Goal: Information Seeking & Learning: Learn about a topic

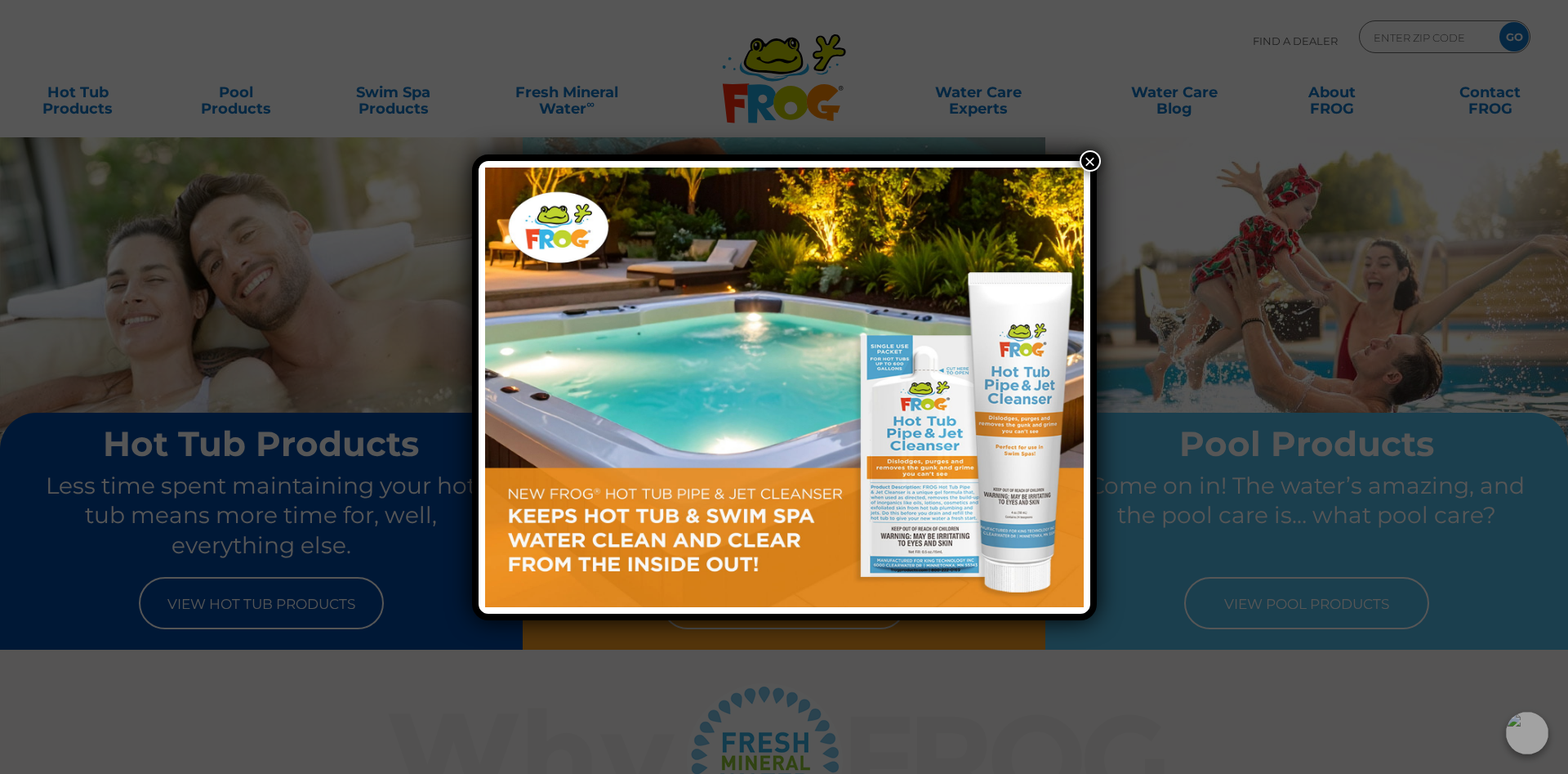
click at [1087, 158] on button "×" at bounding box center [1091, 161] width 21 height 21
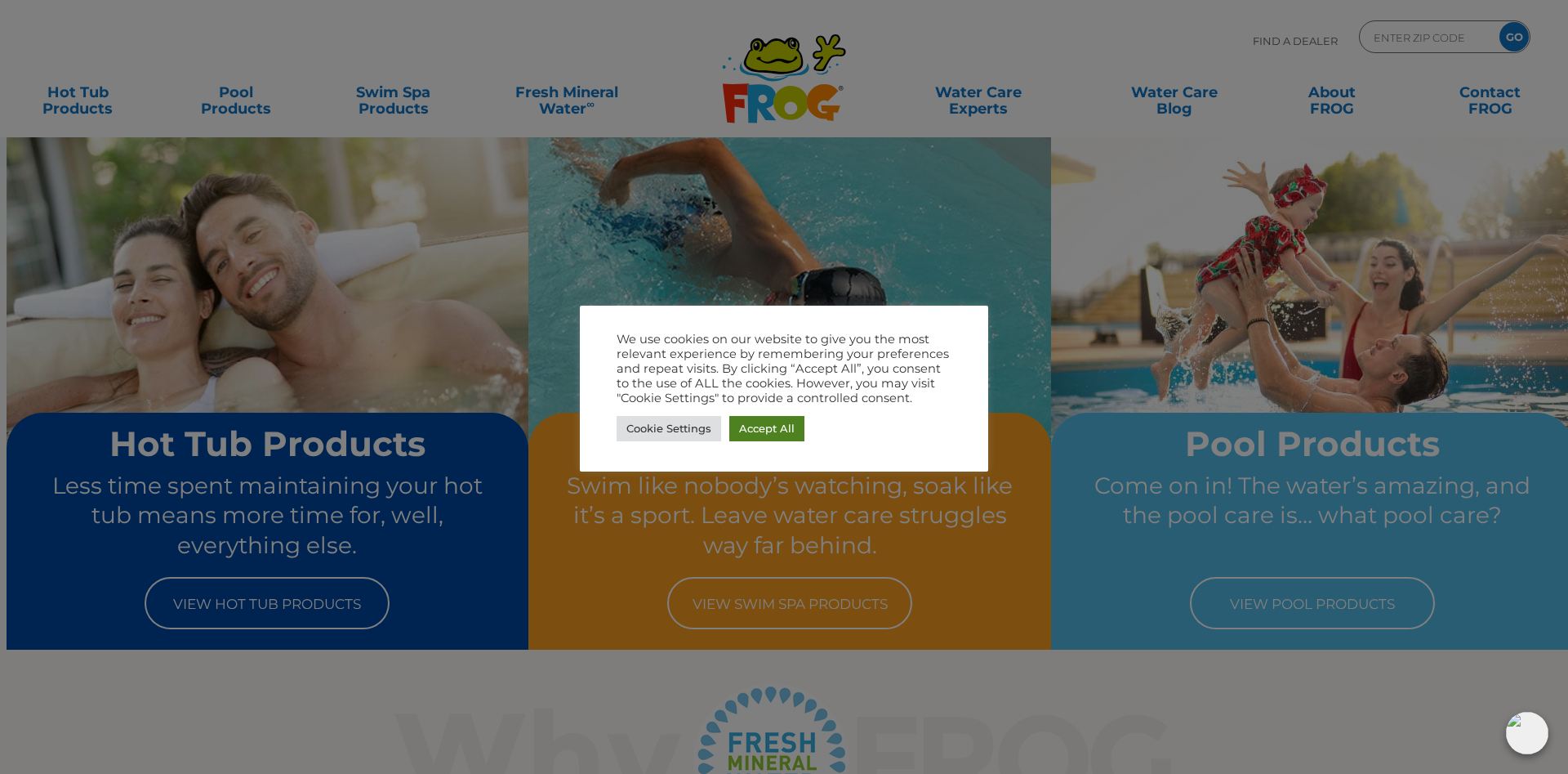
click at [740, 429] on link "Accept All" at bounding box center [767, 428] width 75 height 25
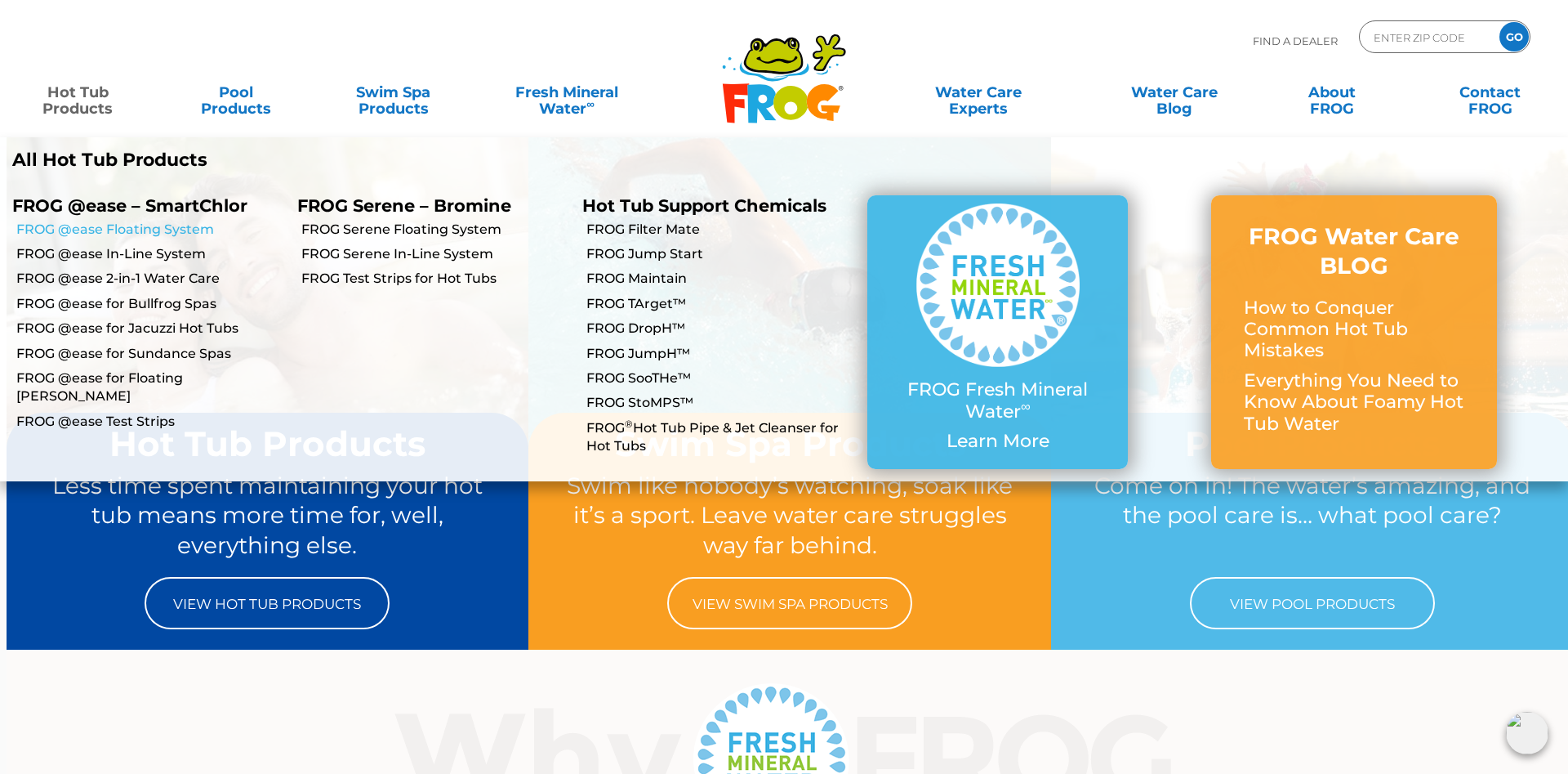
click at [102, 226] on link "FROG @ease Floating System" at bounding box center [150, 229] width 268 height 18
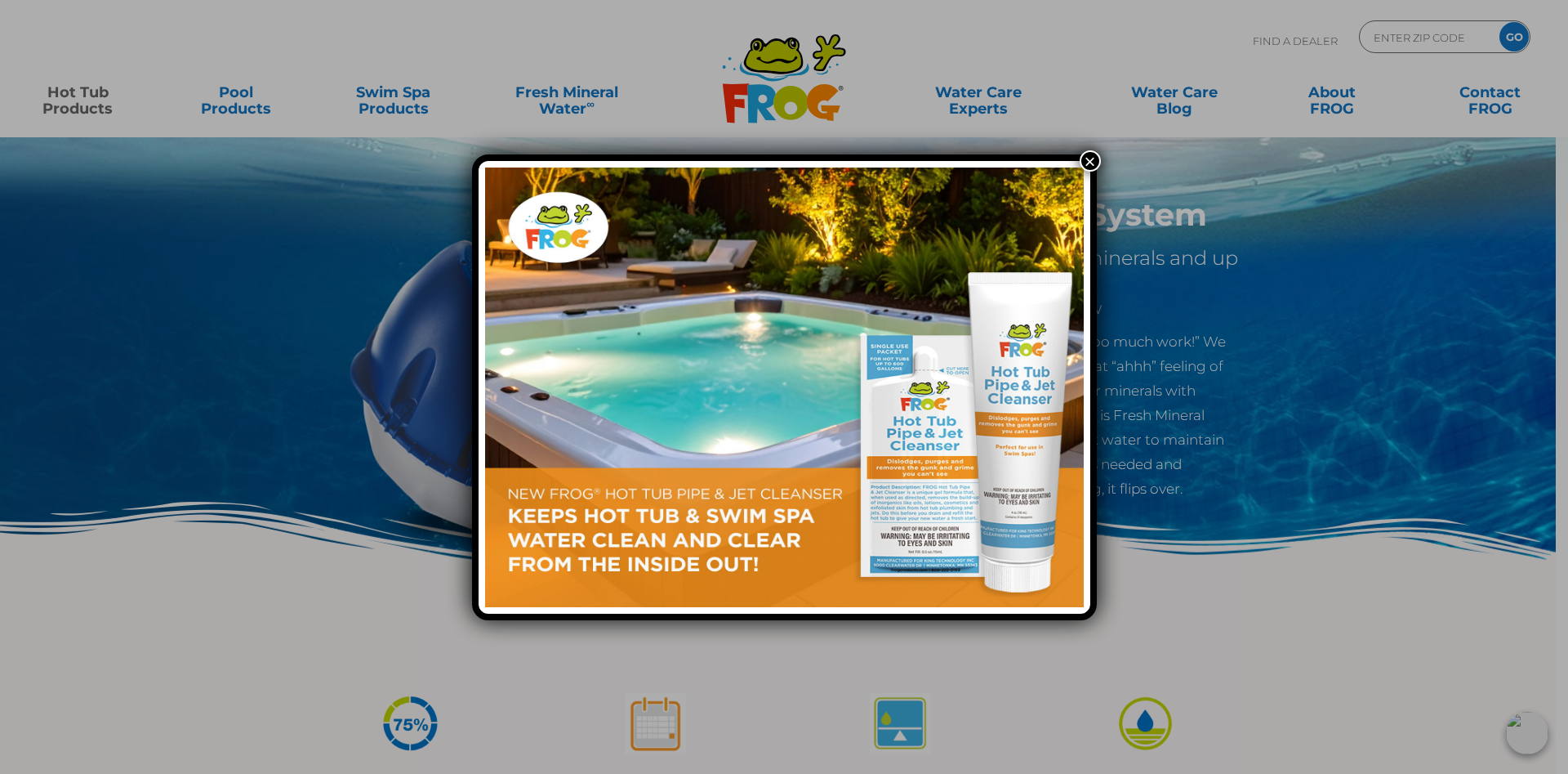
click at [1090, 160] on button "×" at bounding box center [1091, 161] width 21 height 21
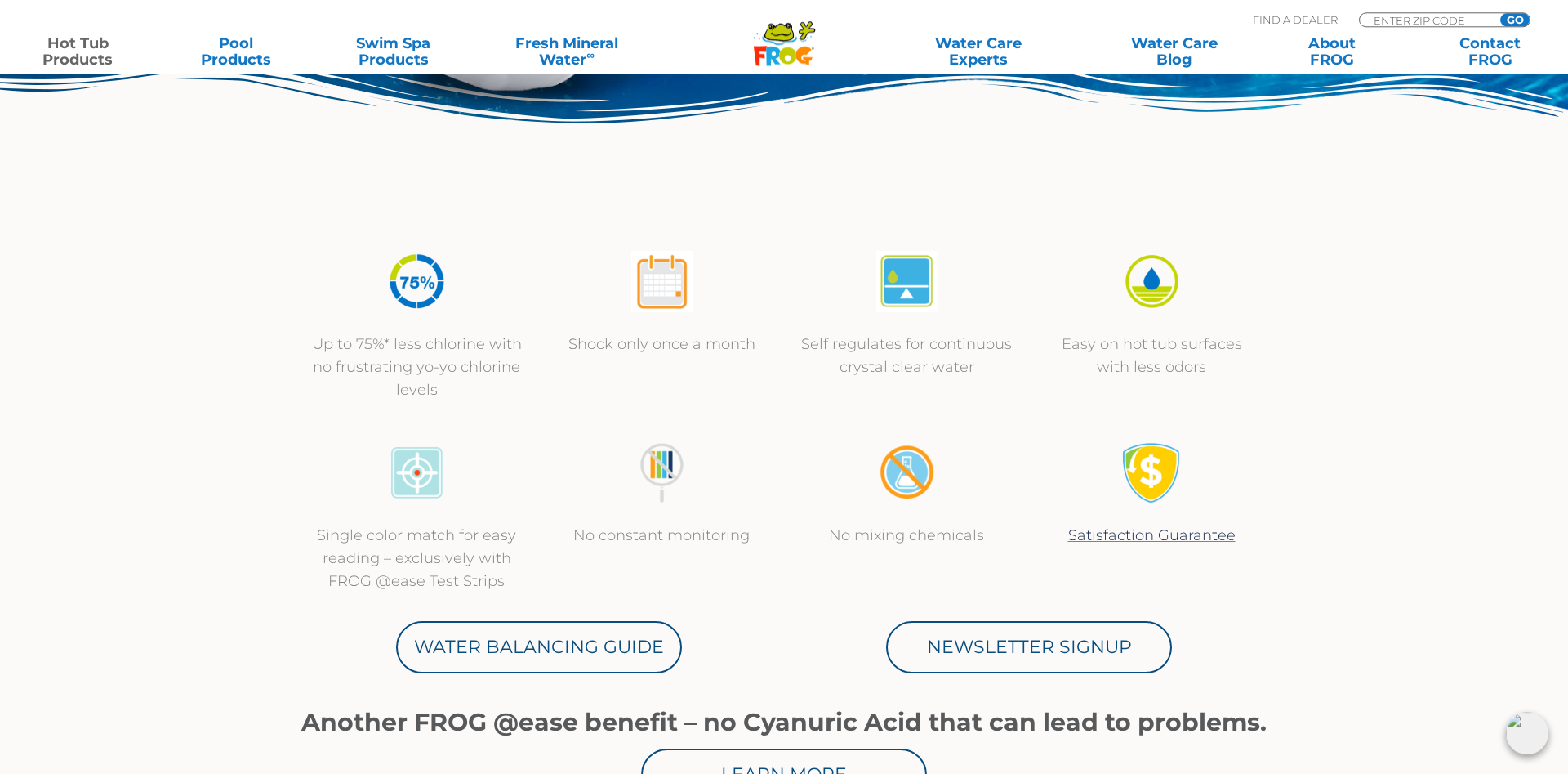
scroll to position [417, 0]
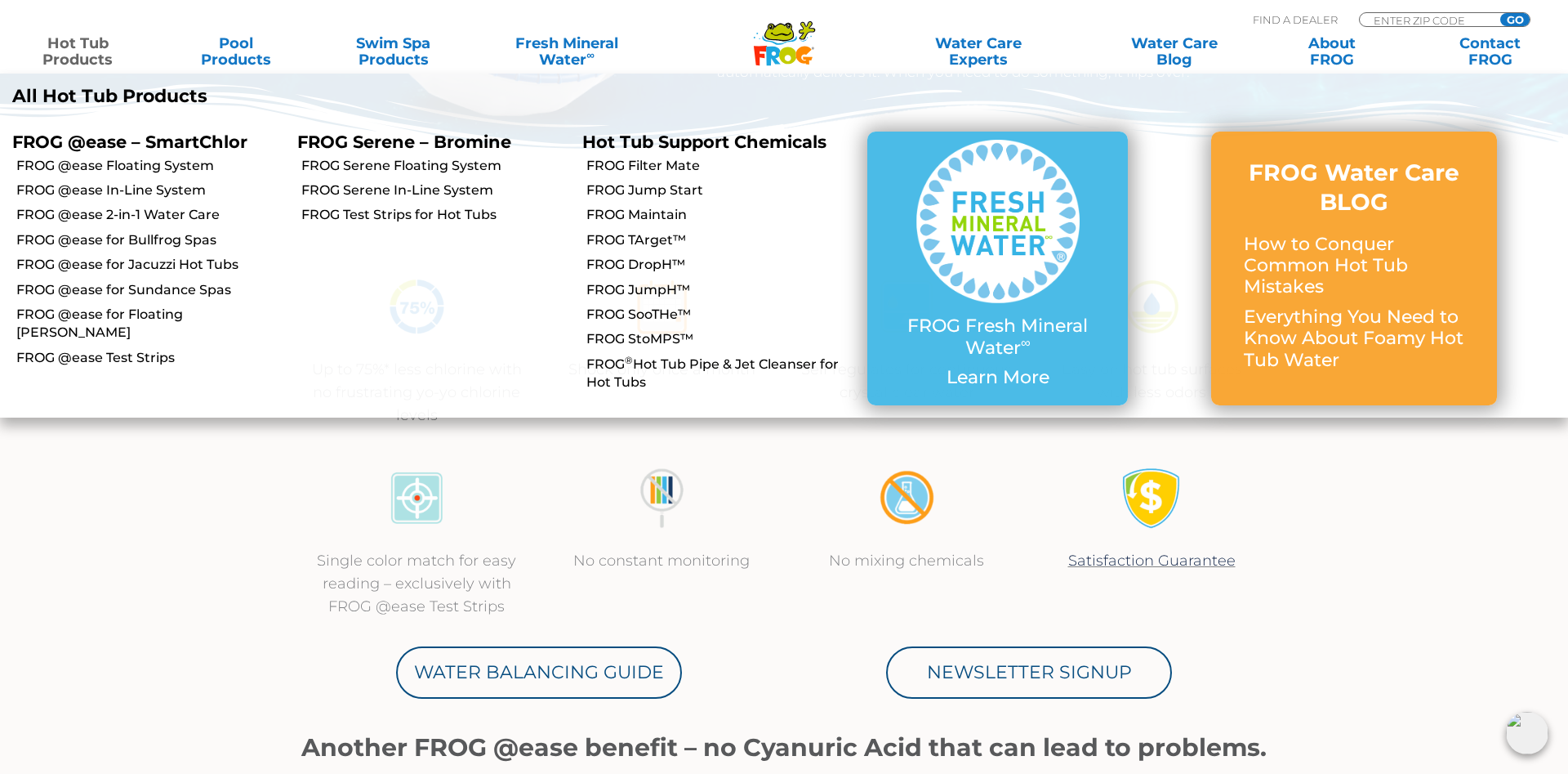
click at [102, 57] on link "Hot Tub Products" at bounding box center [78, 51] width 123 height 32
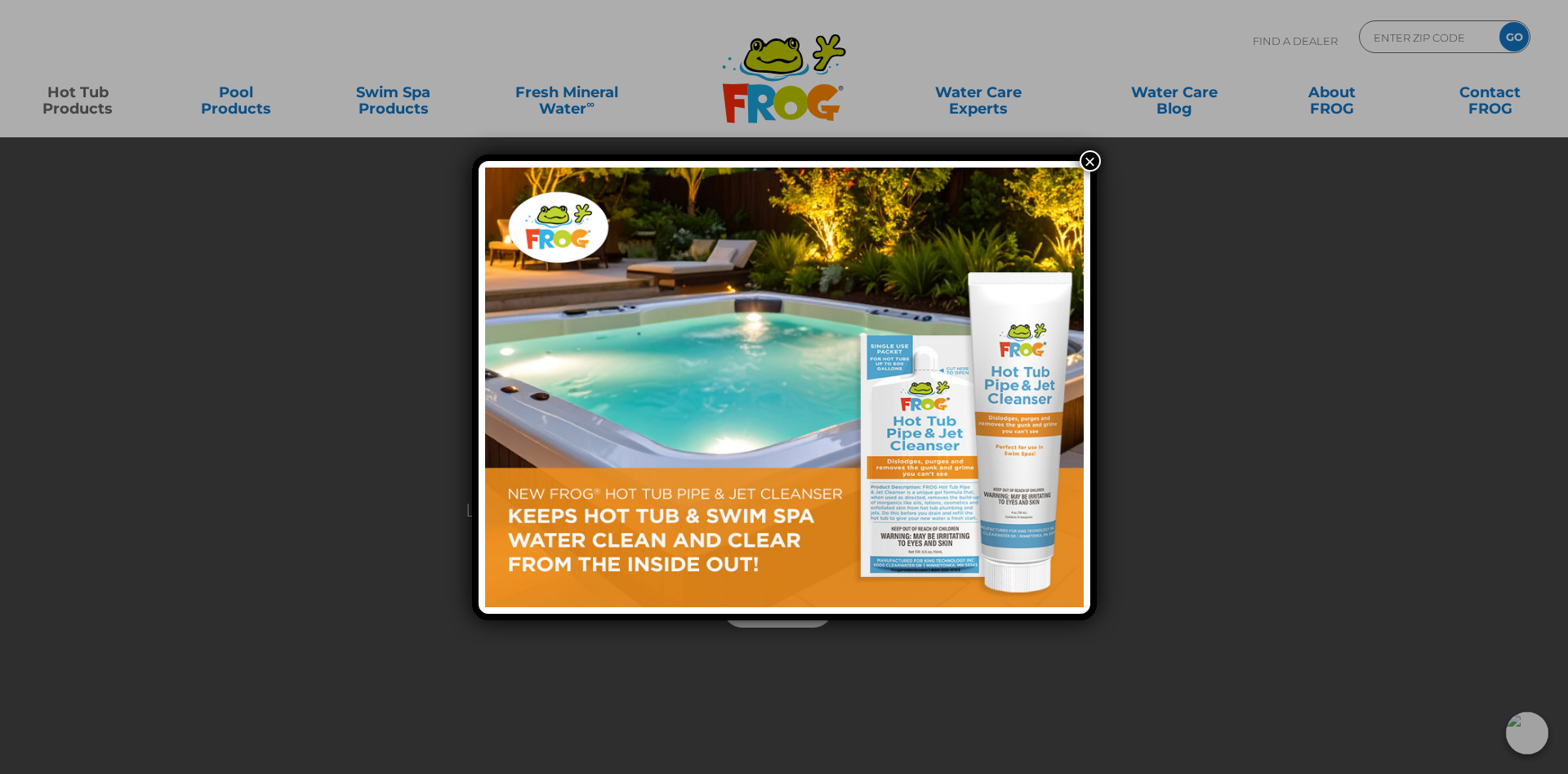
click at [1089, 157] on button "×" at bounding box center [1091, 161] width 21 height 21
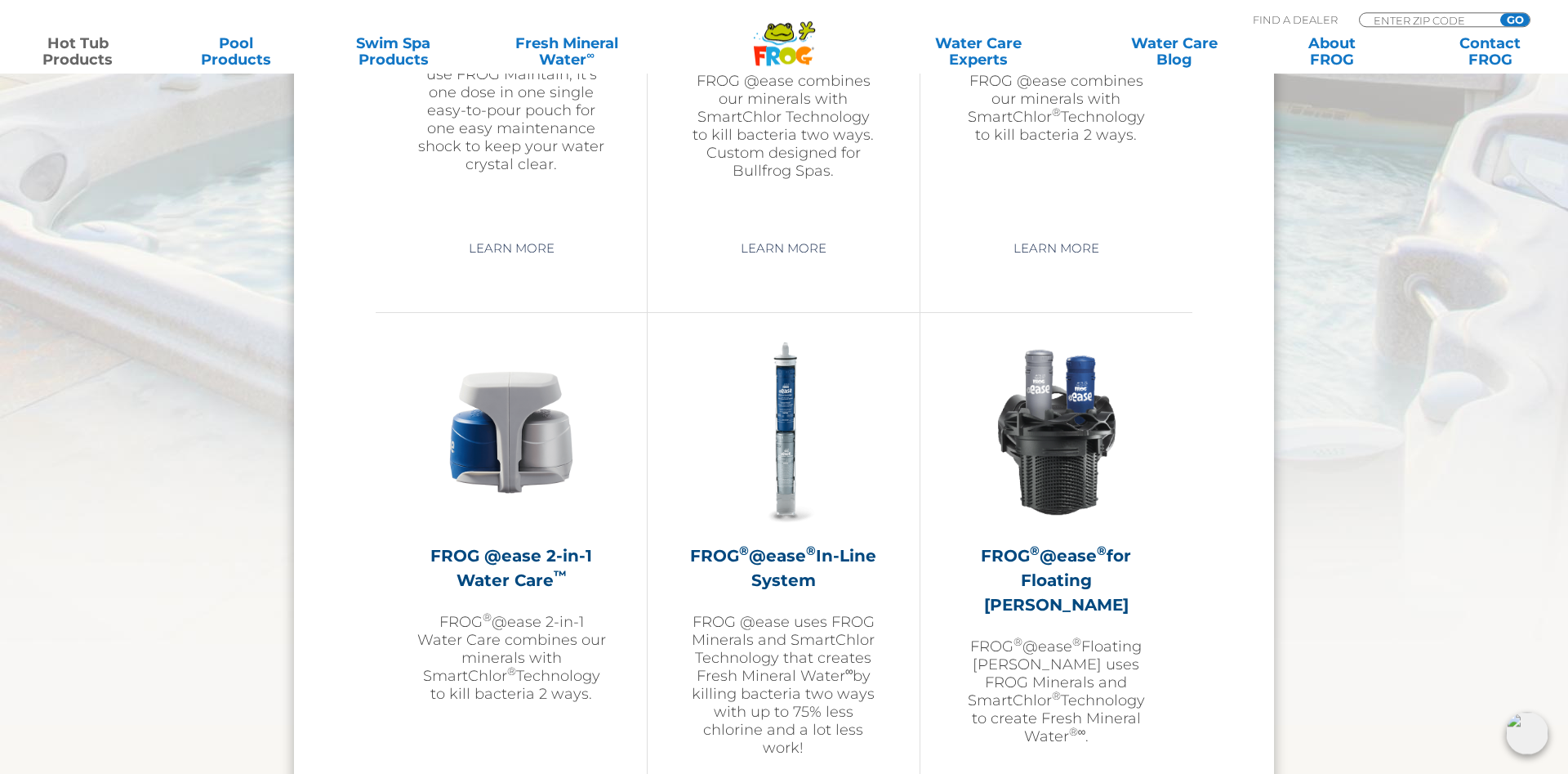
scroll to position [1834, 0]
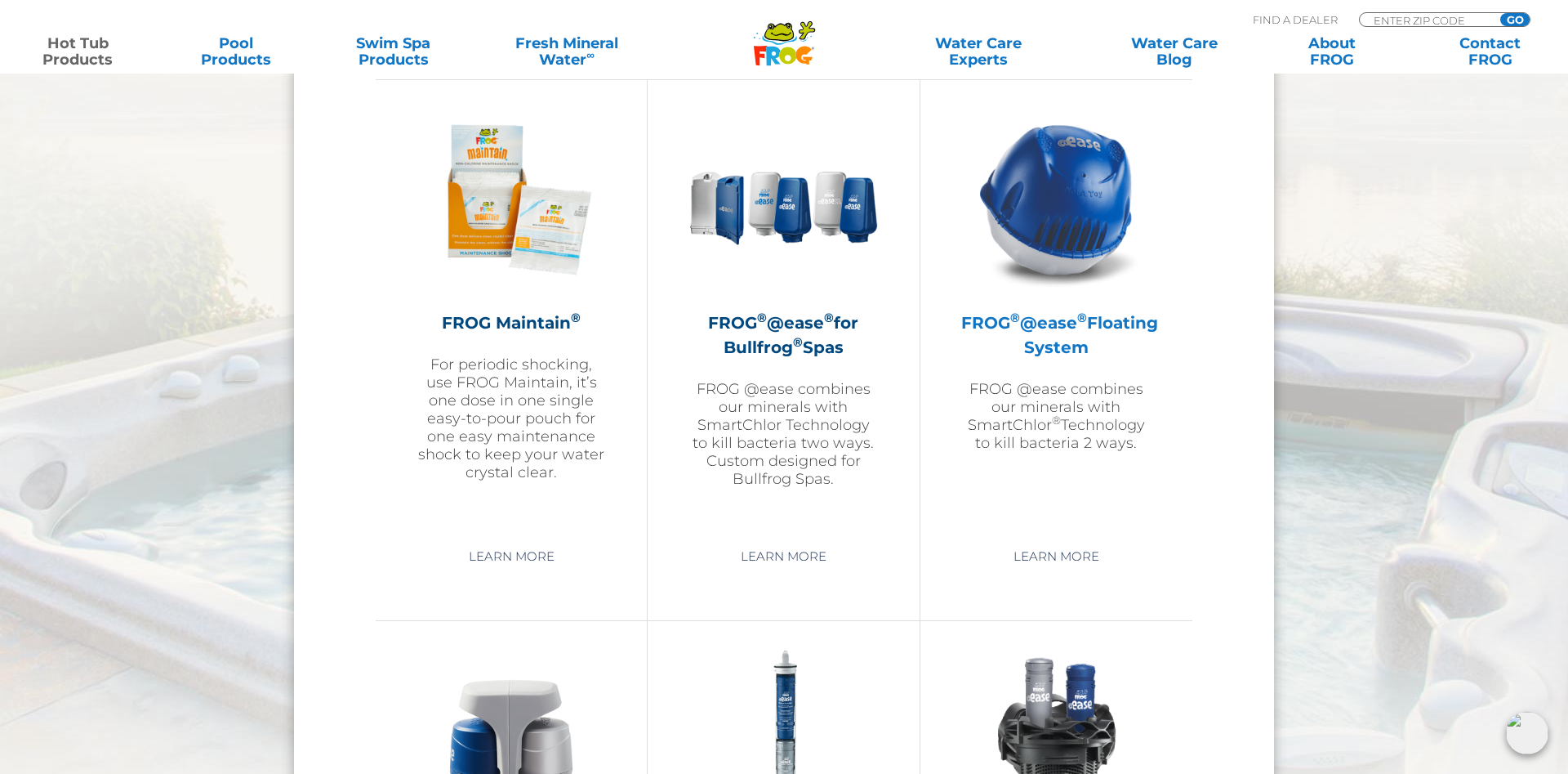
click at [1071, 346] on h2 "FROG ® @ease ® Floating System" at bounding box center [1056, 335] width 190 height 49
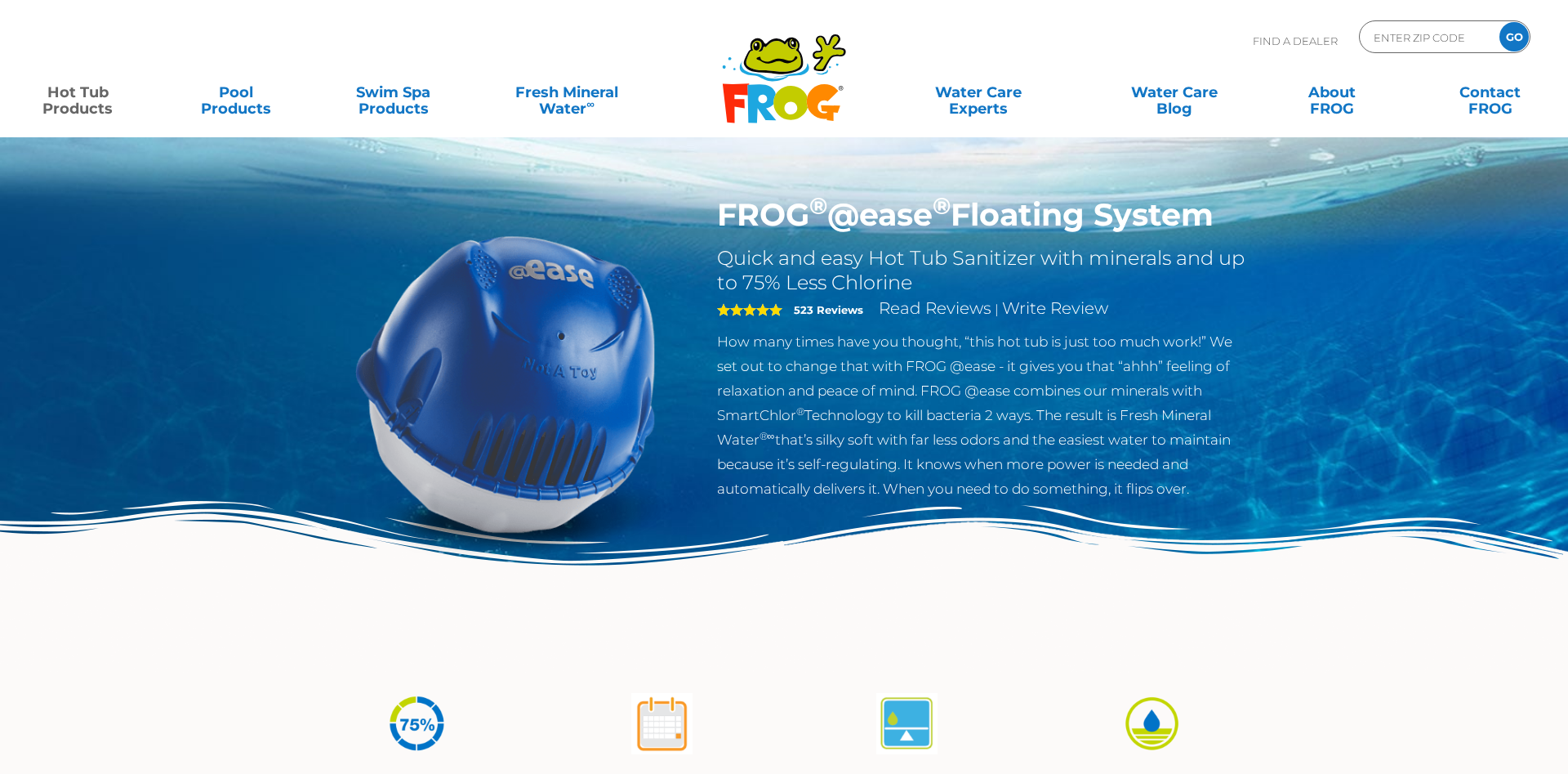
scroll to position [417, 0]
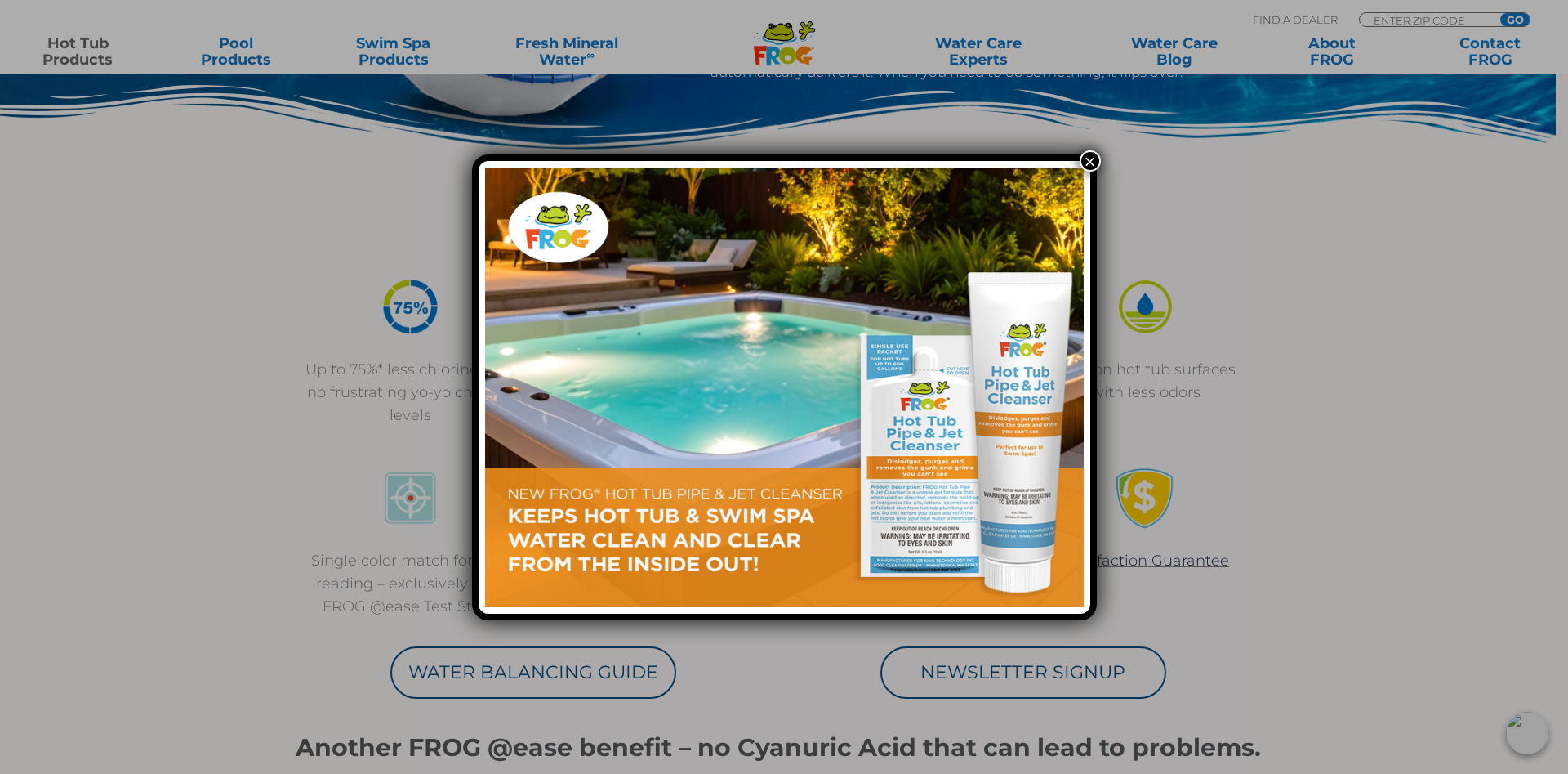
click at [1086, 159] on button "×" at bounding box center [1091, 161] width 21 height 21
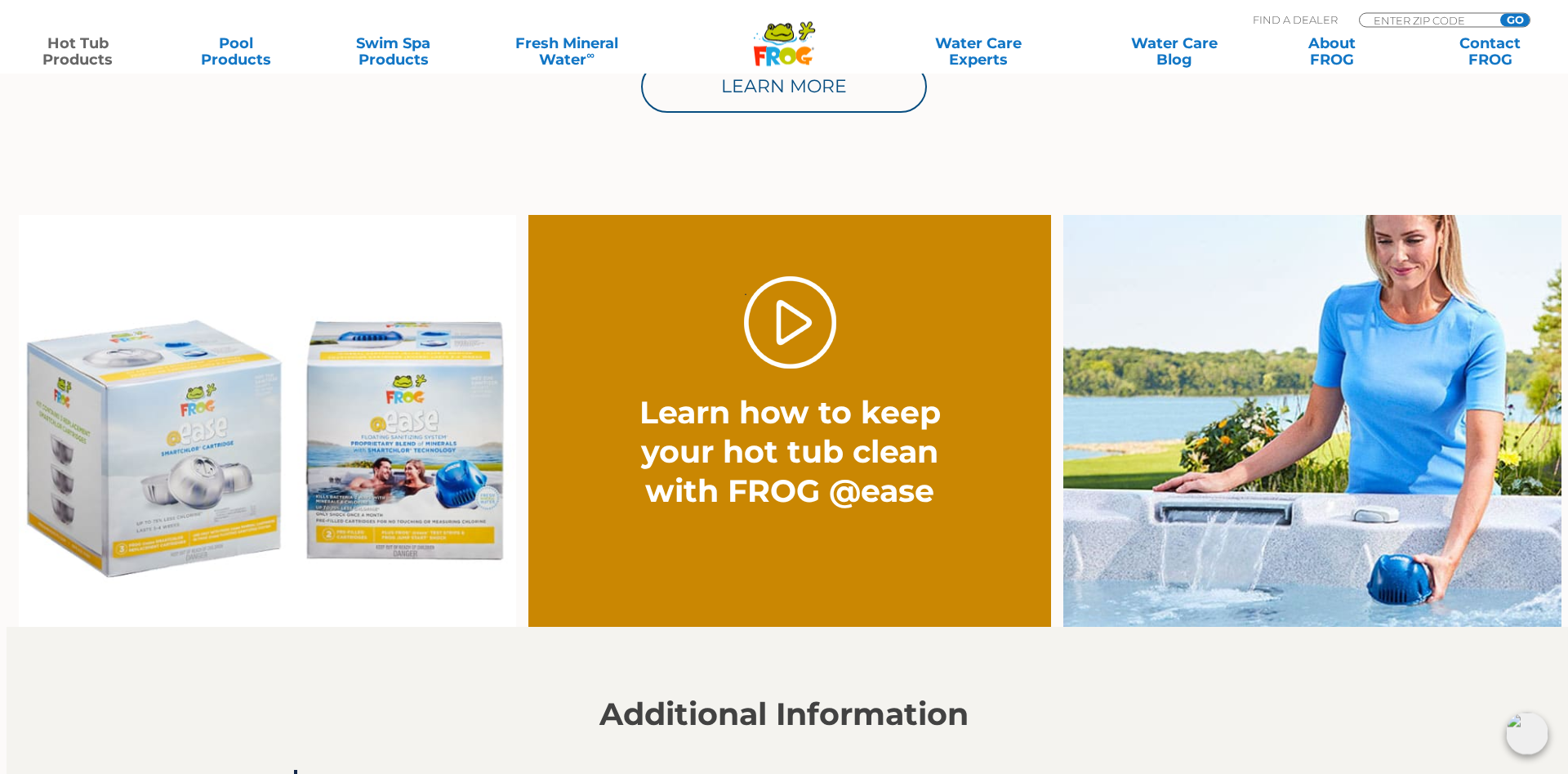
scroll to position [1083, 0]
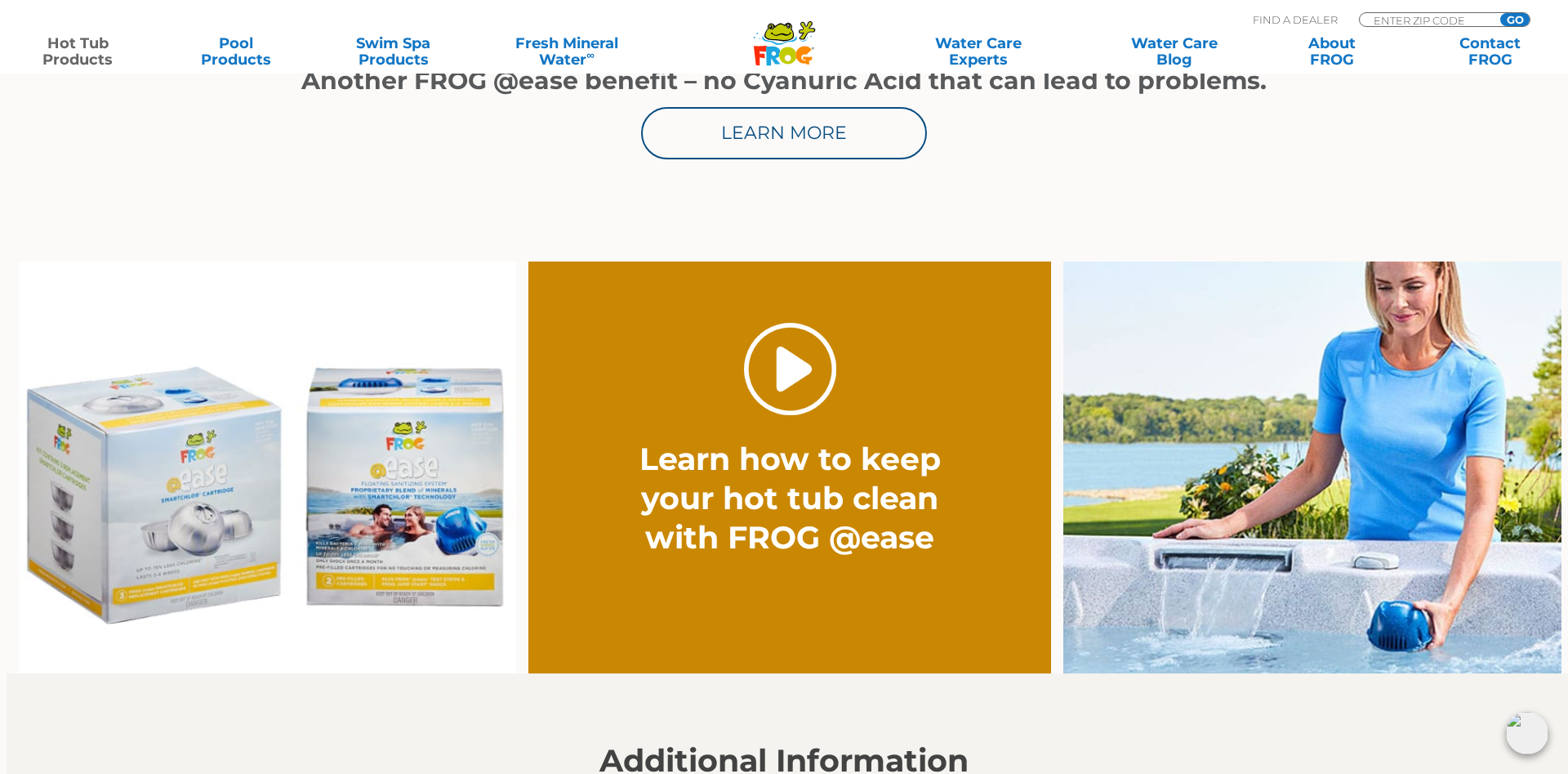
click at [796, 364] on link "." at bounding box center [790, 369] width 93 height 93
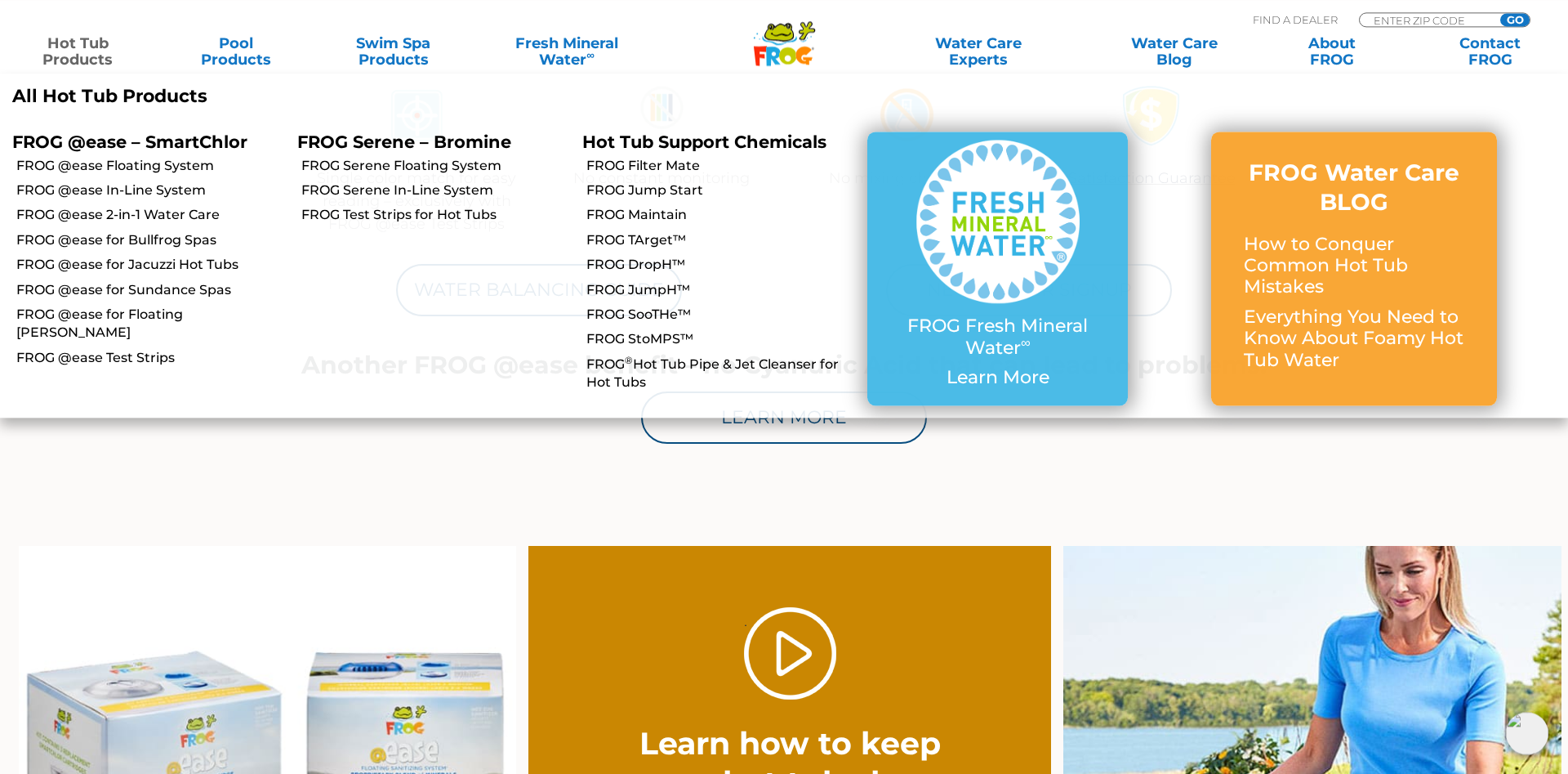
scroll to position [667, 0]
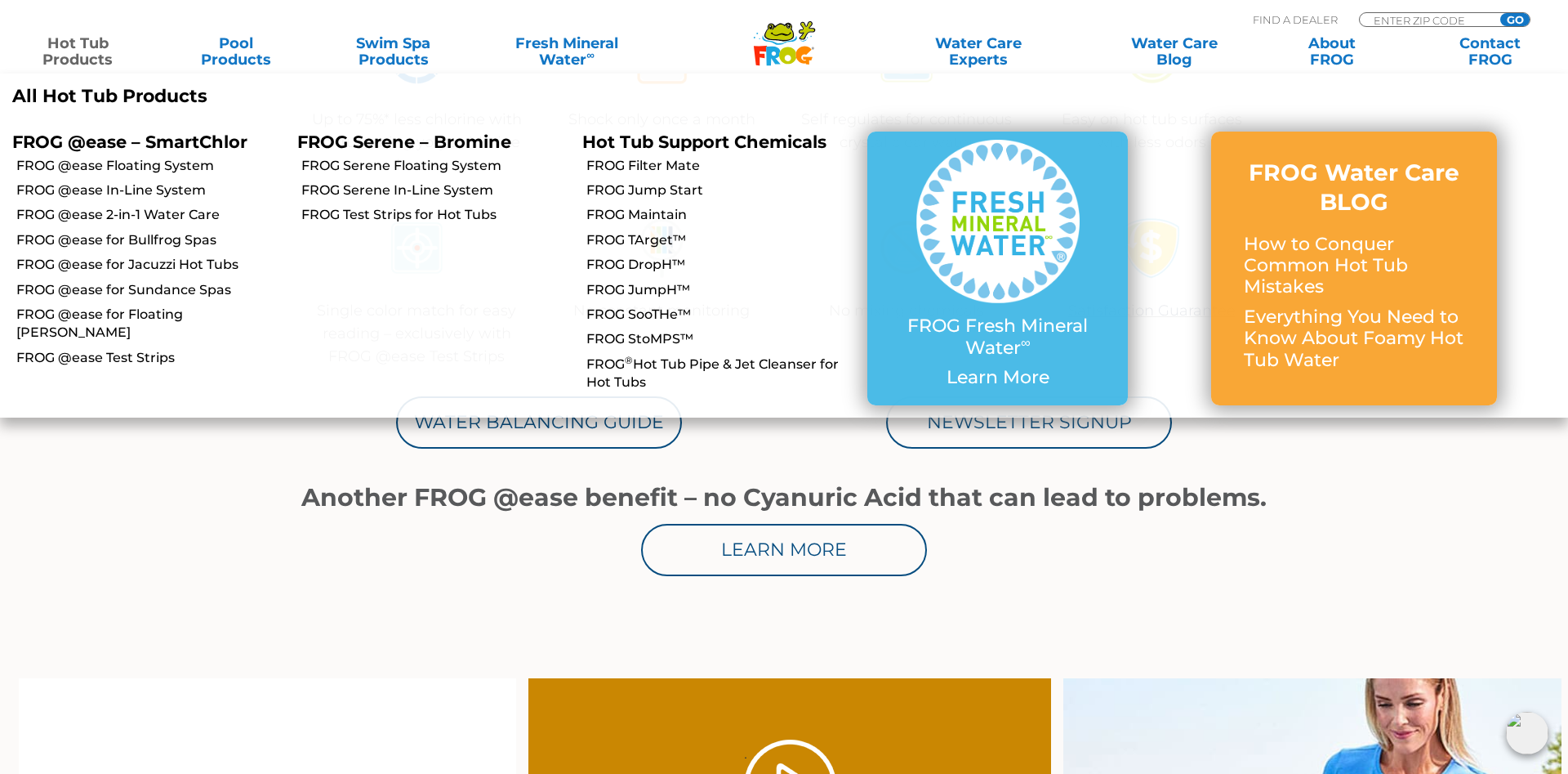
click at [67, 49] on link "Hot Tub Products" at bounding box center [78, 51] width 123 height 32
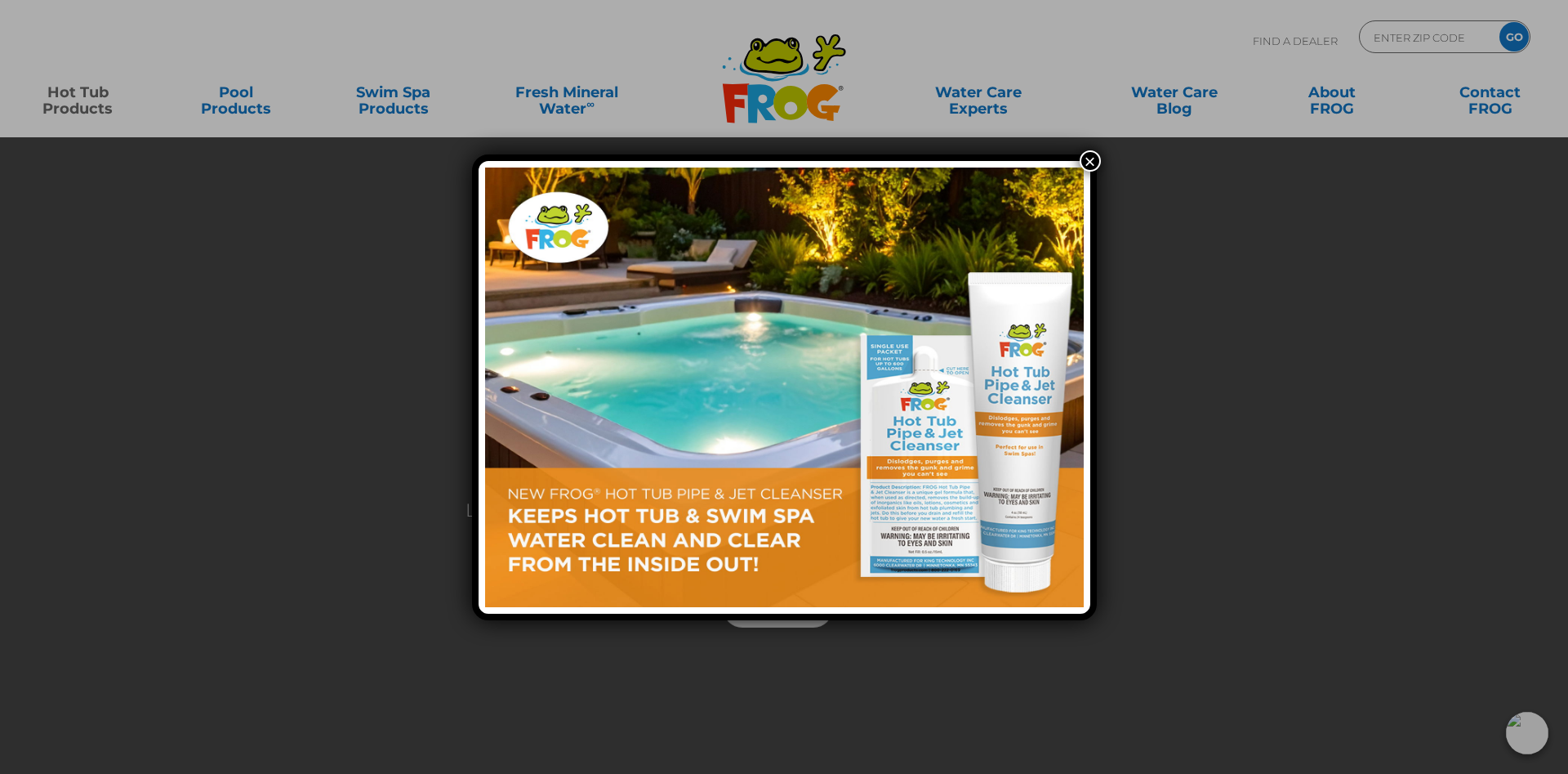
drag, startPoint x: 1090, startPoint y: 166, endPoint x: 1073, endPoint y: 200, distance: 38.0
click at [1088, 165] on button "×" at bounding box center [1091, 161] width 21 height 21
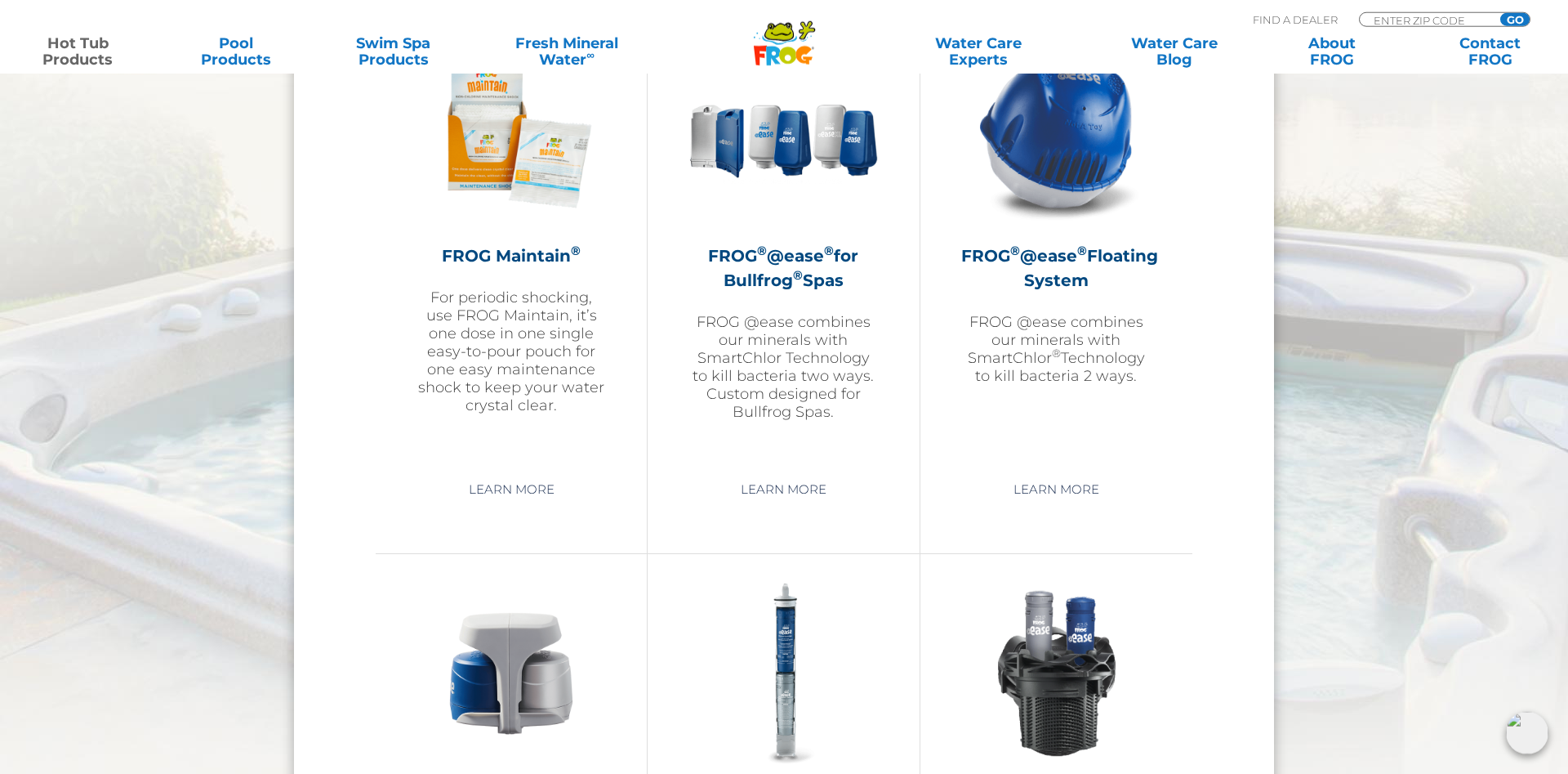
scroll to position [1917, 0]
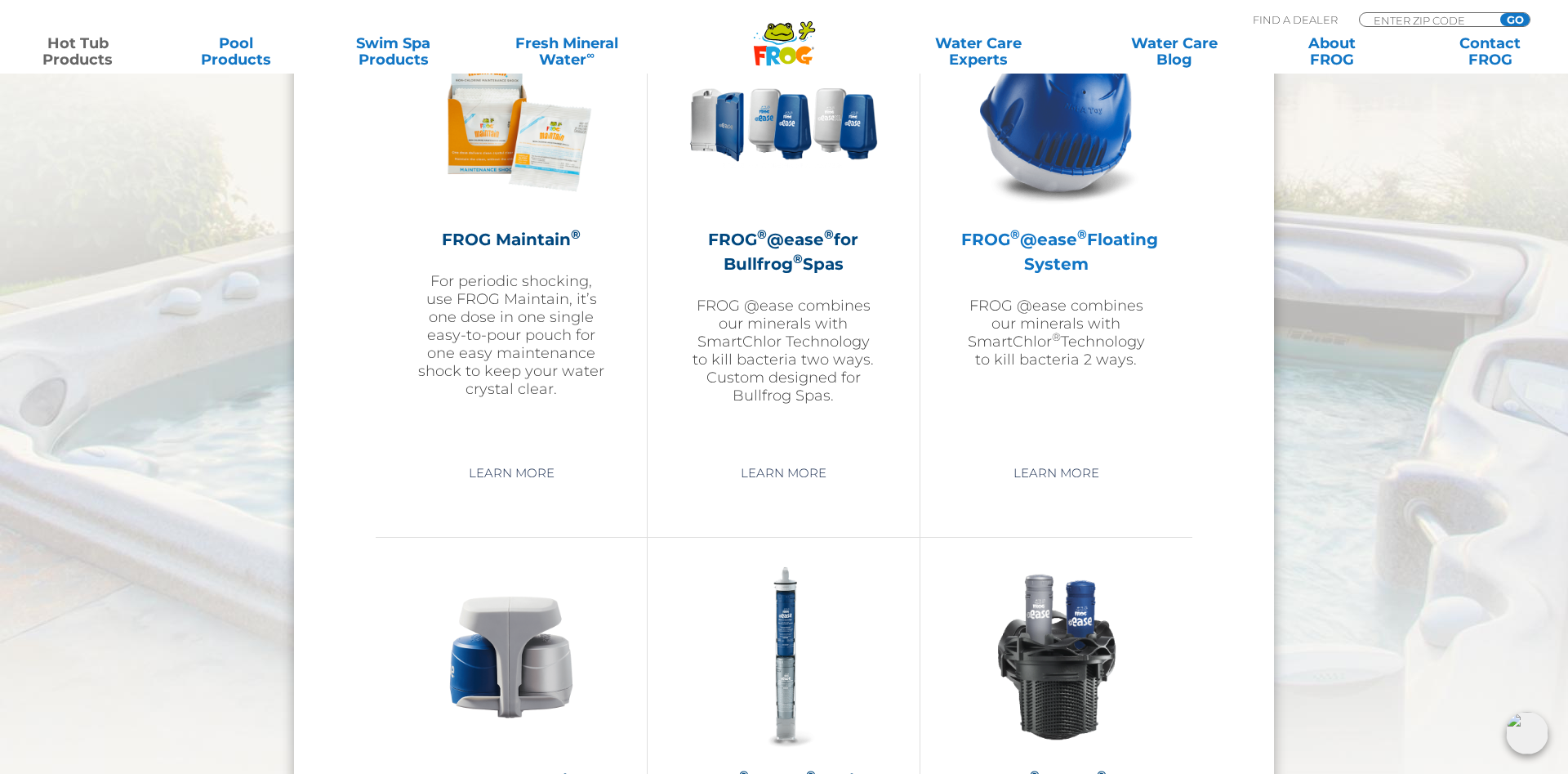
click at [1061, 257] on h2 "FROG ® @ease ® Floating System" at bounding box center [1056, 252] width 190 height 49
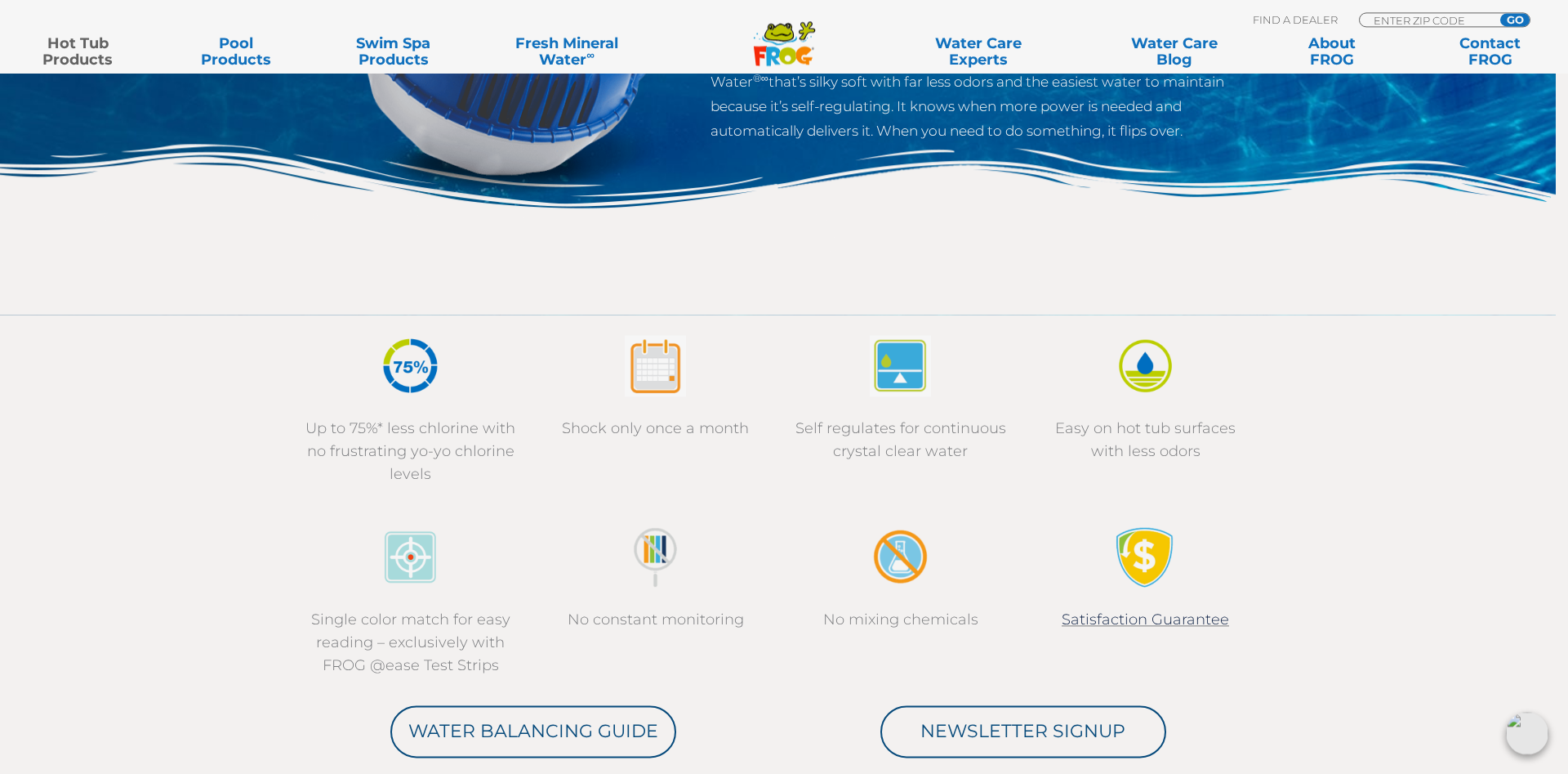
scroll to position [404, 0]
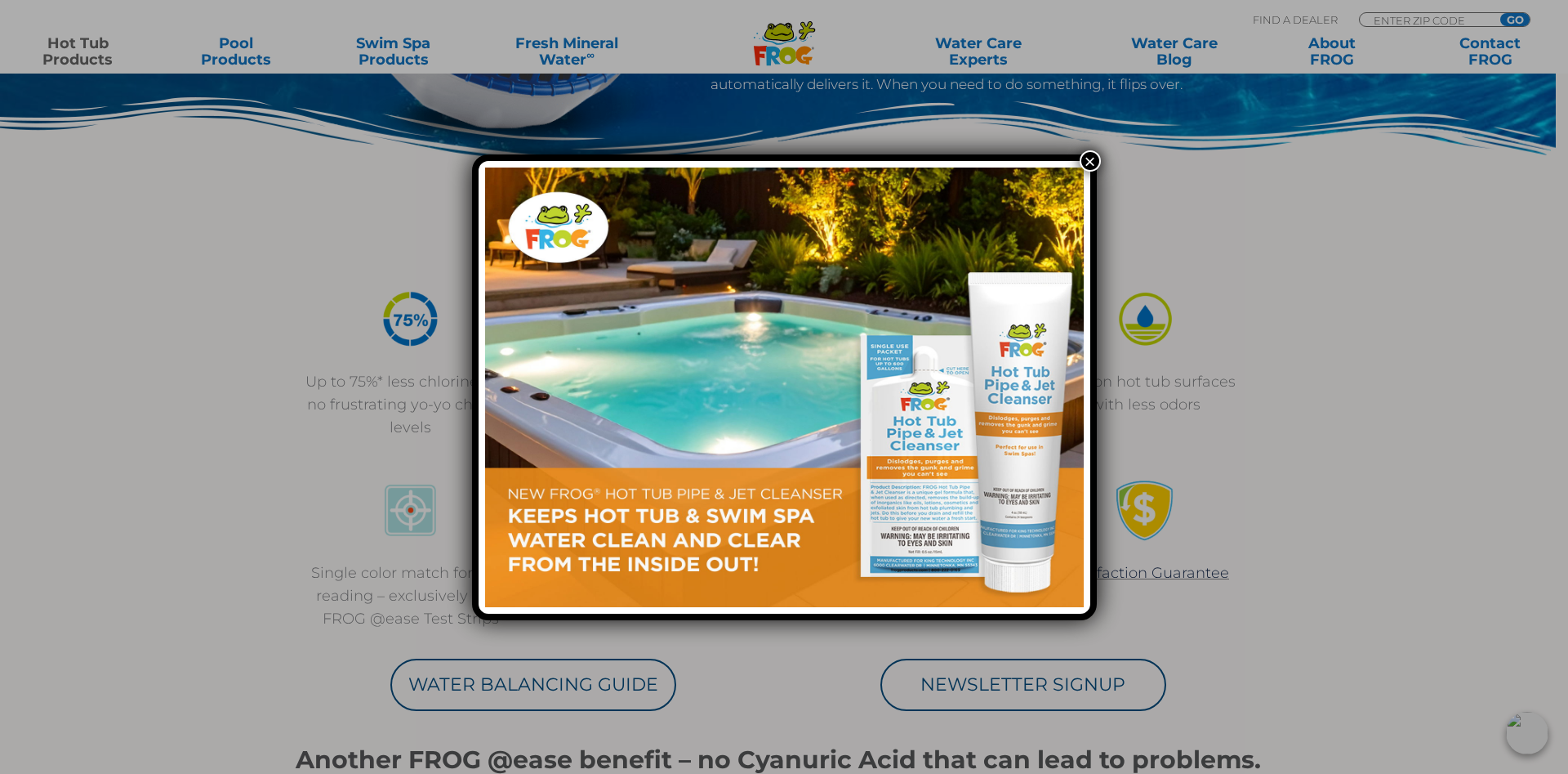
click at [1090, 156] on button "×" at bounding box center [1091, 161] width 21 height 21
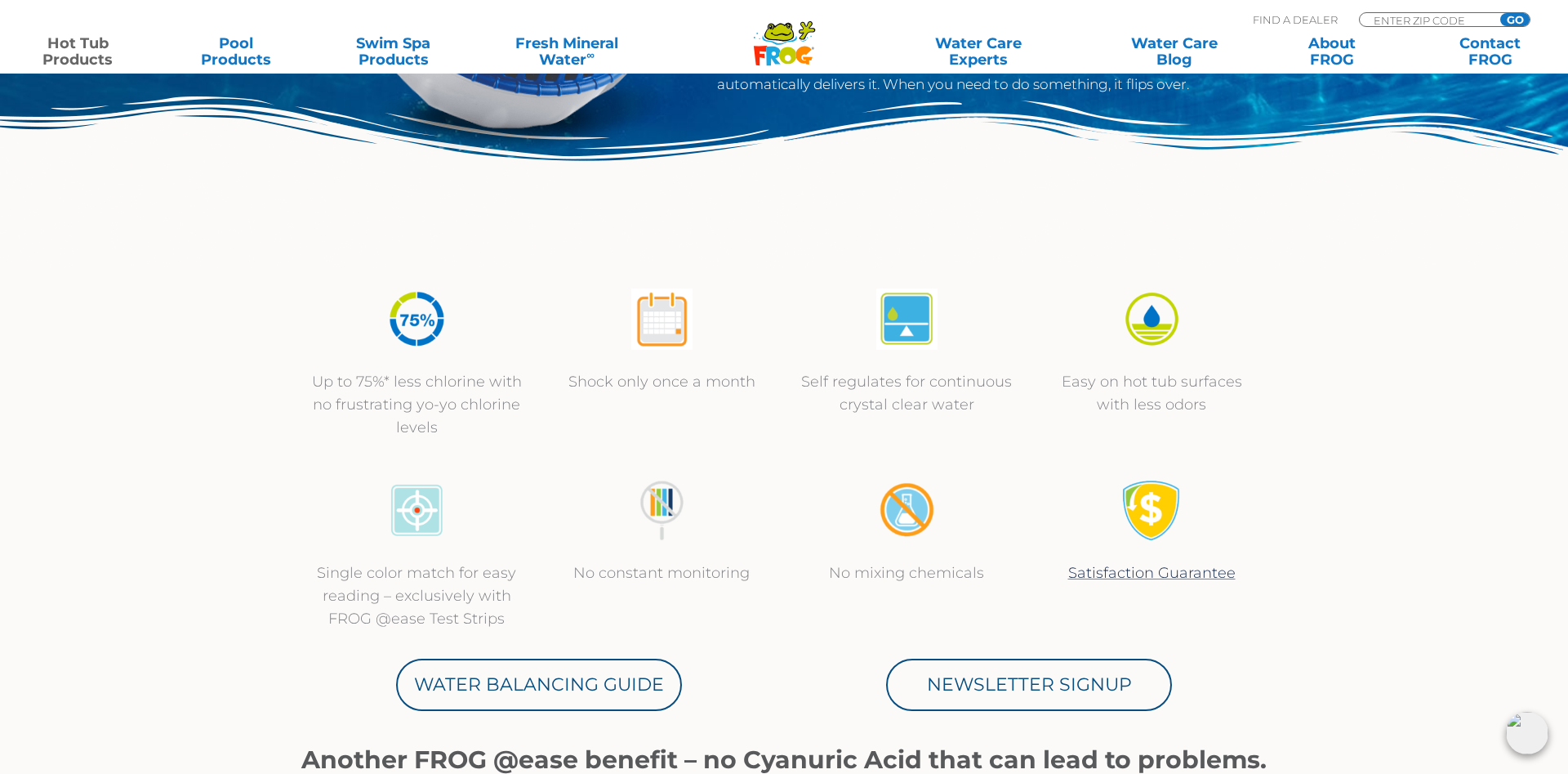
scroll to position [0, 0]
